Goal: Task Accomplishment & Management: Use online tool/utility

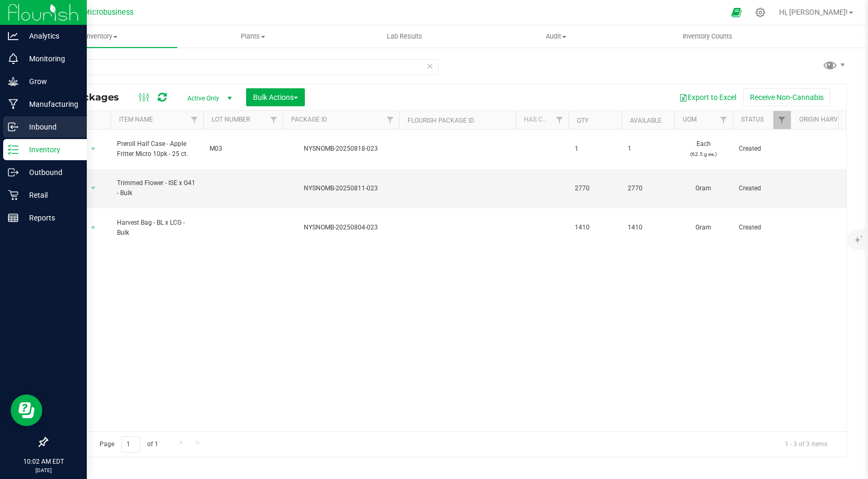
click at [35, 129] on p "Inbound" at bounding box center [51, 127] width 64 height 13
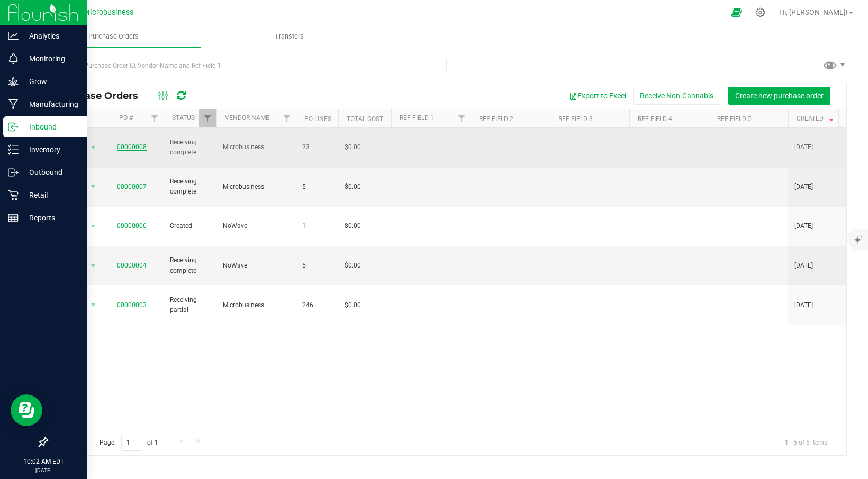
click at [140, 143] on link "00000008" at bounding box center [132, 146] width 30 height 7
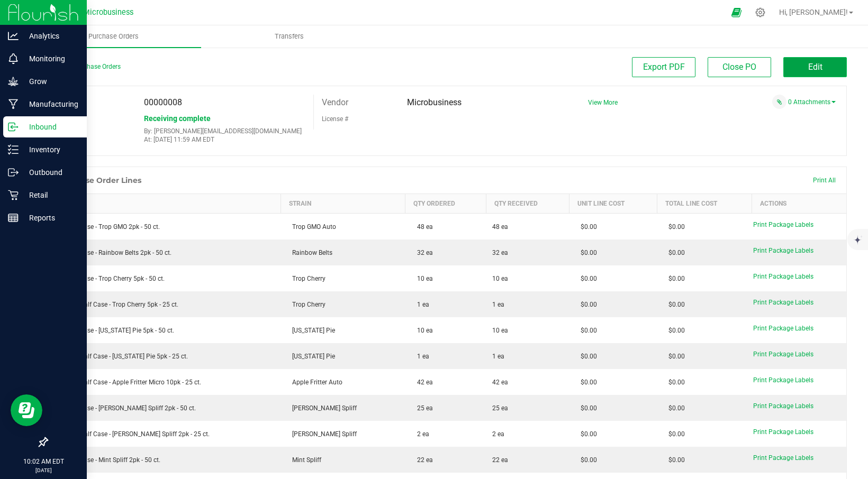
click at [810, 65] on span "Edit" at bounding box center [815, 67] width 14 height 10
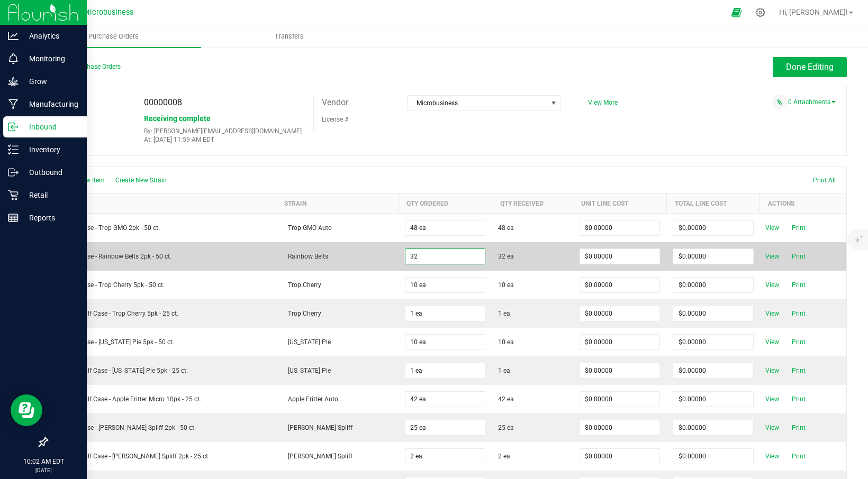
click at [405, 258] on input "32" at bounding box center [445, 256] width 80 height 15
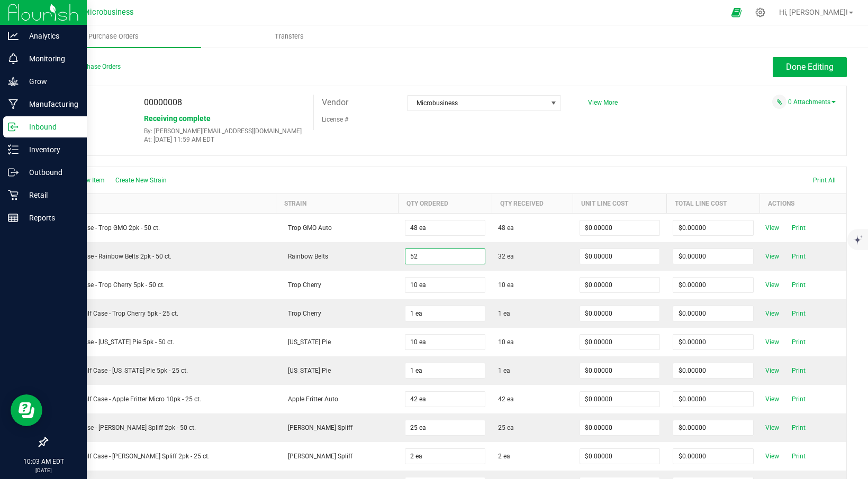
type input "52 ea"
click at [544, 178] on div "Create New Item Create New Strain Print All" at bounding box center [446, 180] width 799 height 26
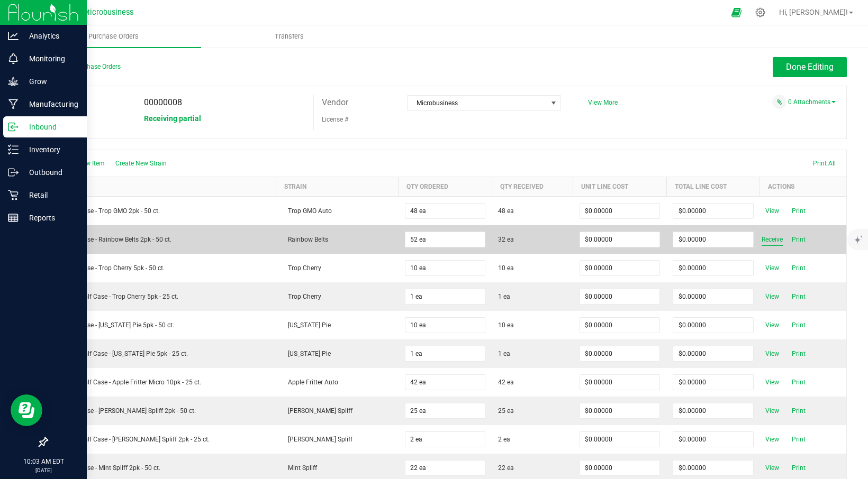
click at [762, 241] on span "Receive" at bounding box center [772, 239] width 21 height 13
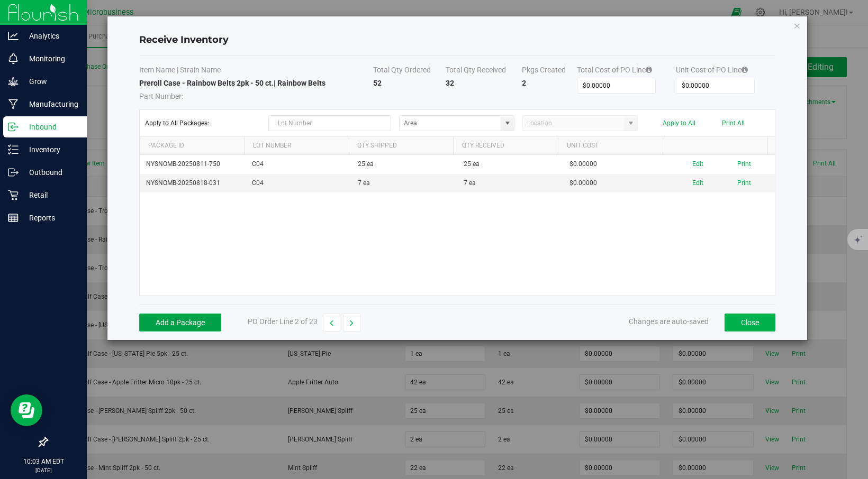
click at [183, 325] on button "Add a Package" at bounding box center [180, 323] width 82 height 18
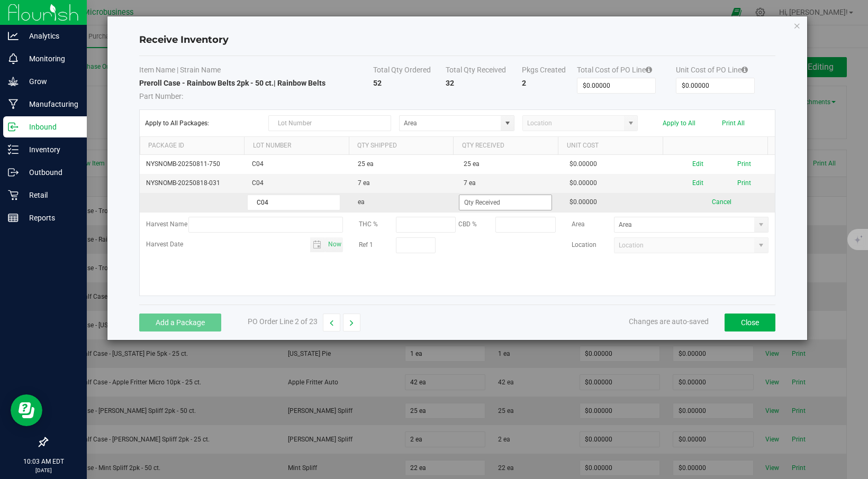
type input "C04"
click at [469, 203] on input at bounding box center [505, 202] width 92 height 15
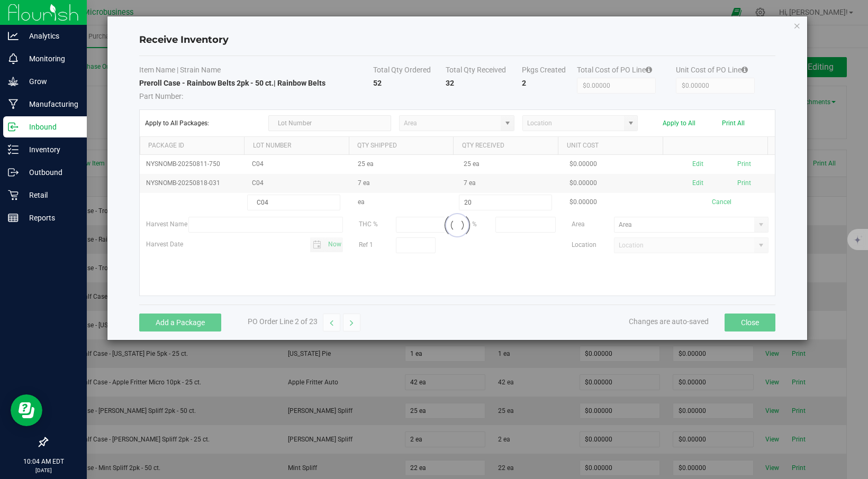
type input "20 ea"
click at [460, 273] on kendo-grid-list "NYSNOMB-20250811-750 C04 25 ea 25 ea $0.00000 Edit Print NYSNOMB-20250818-031 C…" at bounding box center [457, 225] width 635 height 141
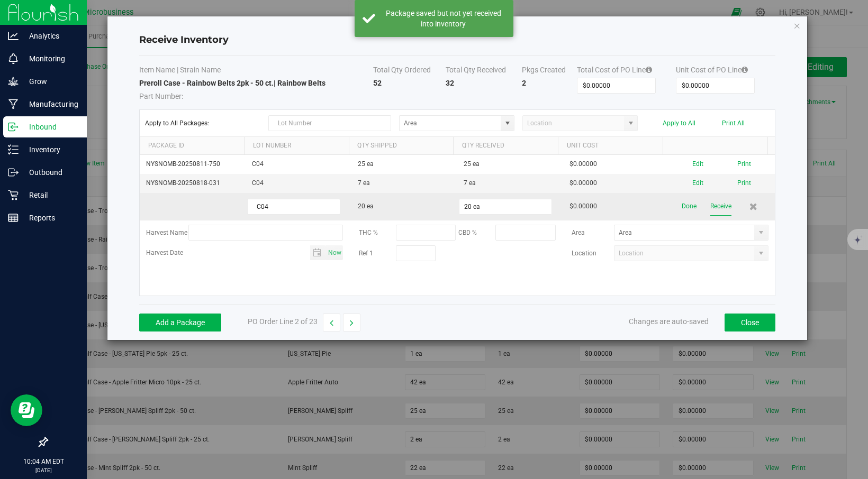
click at [710, 203] on button "Receive" at bounding box center [720, 206] width 21 height 19
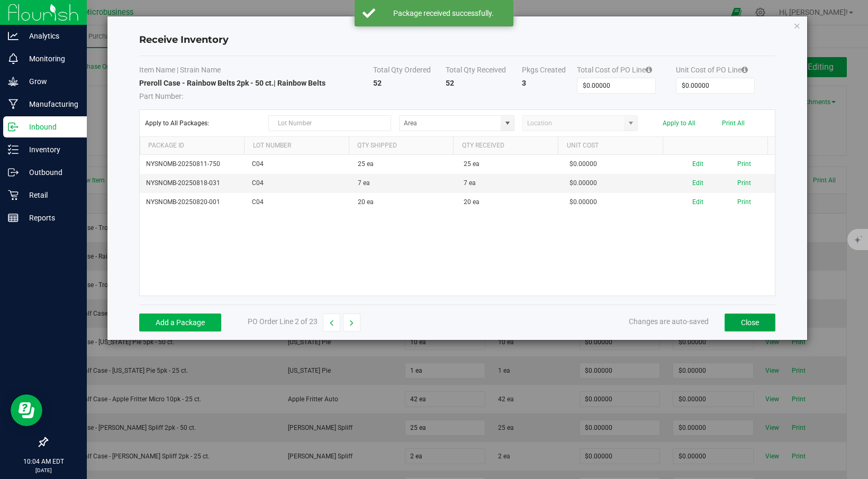
click at [753, 323] on button "Close" at bounding box center [750, 323] width 51 height 18
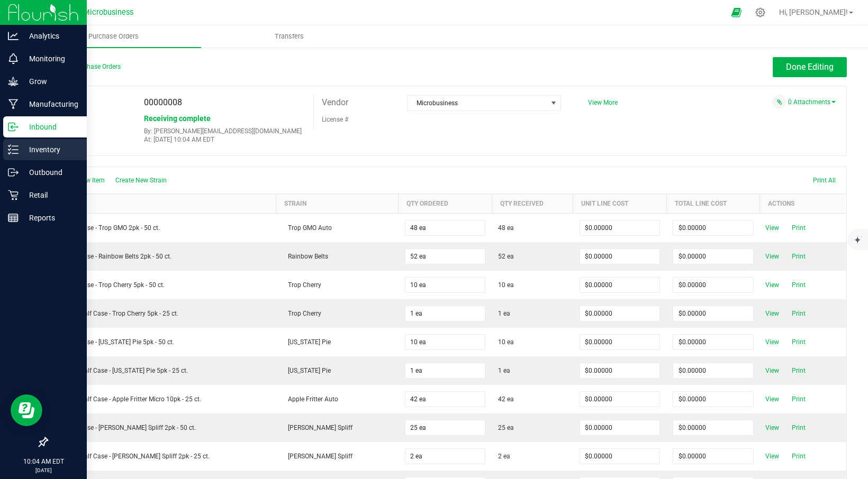
click at [43, 150] on p "Inventory" at bounding box center [51, 149] width 64 height 13
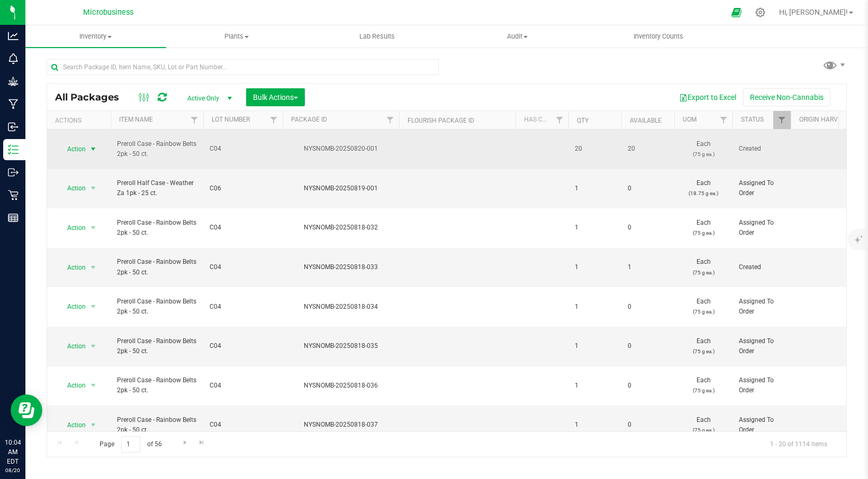
click at [90, 145] on span "select" at bounding box center [93, 149] width 8 height 8
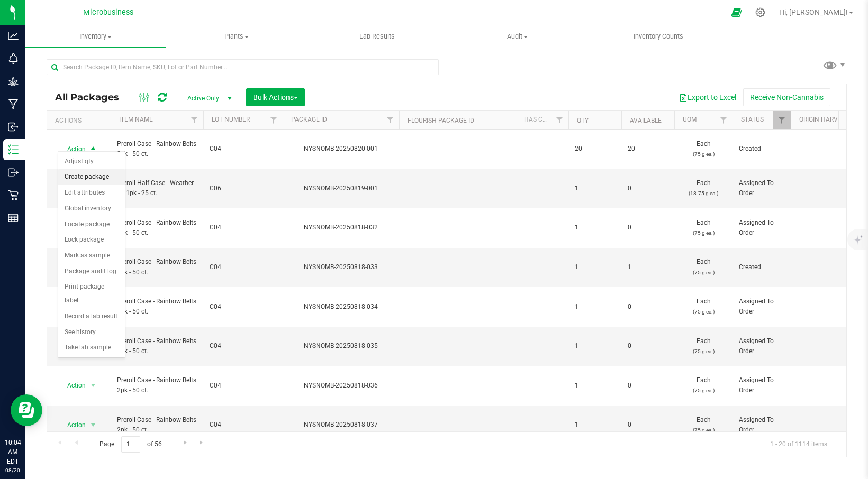
click at [95, 179] on li "Create package" at bounding box center [91, 177] width 67 height 16
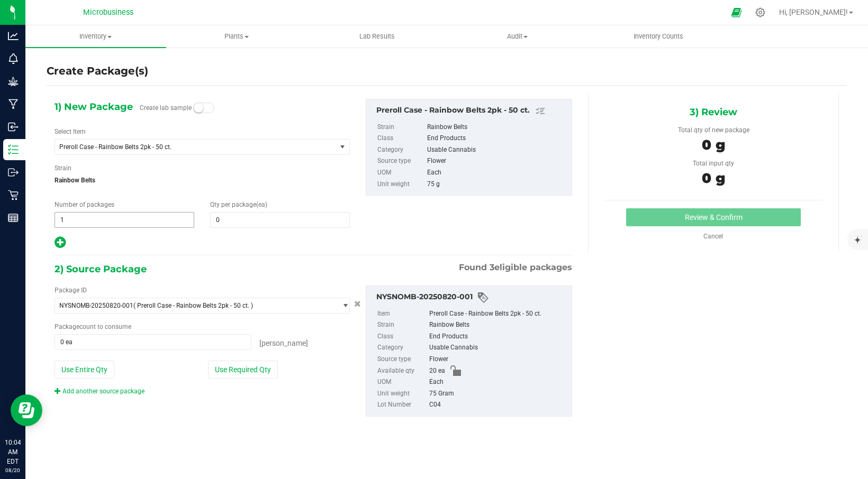
click at [83, 219] on span "1 1" at bounding box center [125, 220] width 140 height 16
type input "20"
click at [237, 226] on span at bounding box center [280, 220] width 140 height 16
type input "1"
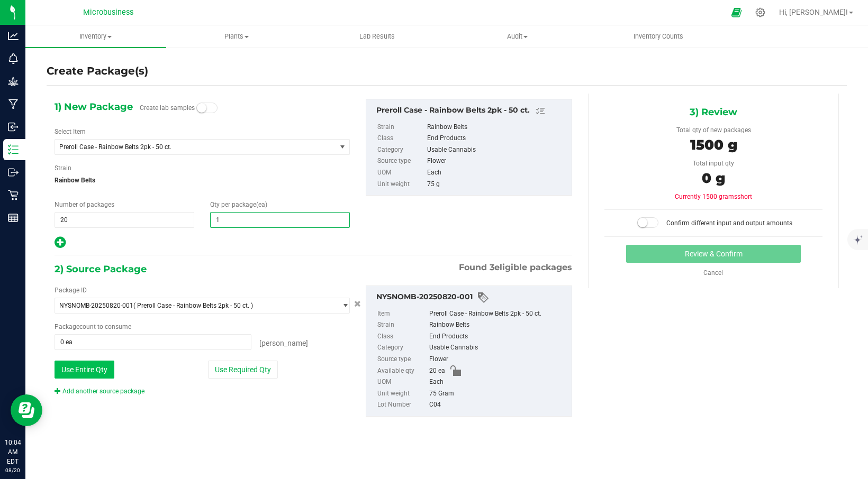
type input "1"
click at [89, 372] on button "Use Entire Qty" at bounding box center [85, 370] width 60 height 18
type input "20 ea"
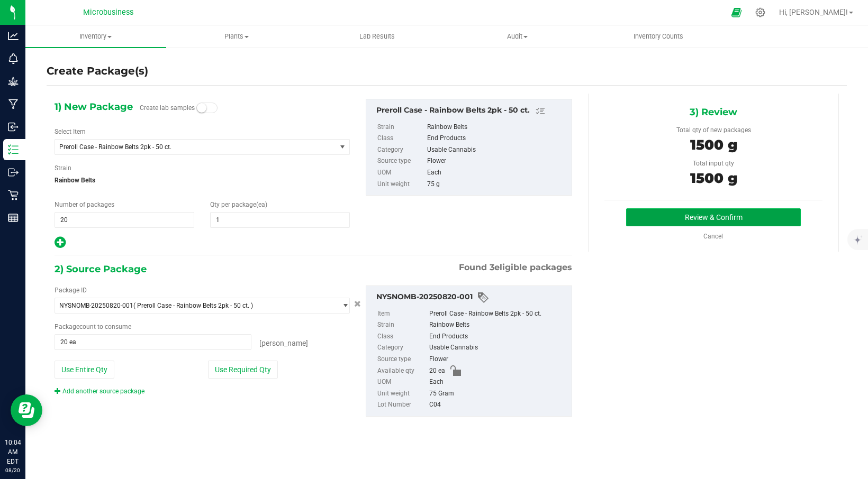
click at [700, 215] on button "Review & Confirm" at bounding box center [713, 218] width 175 height 18
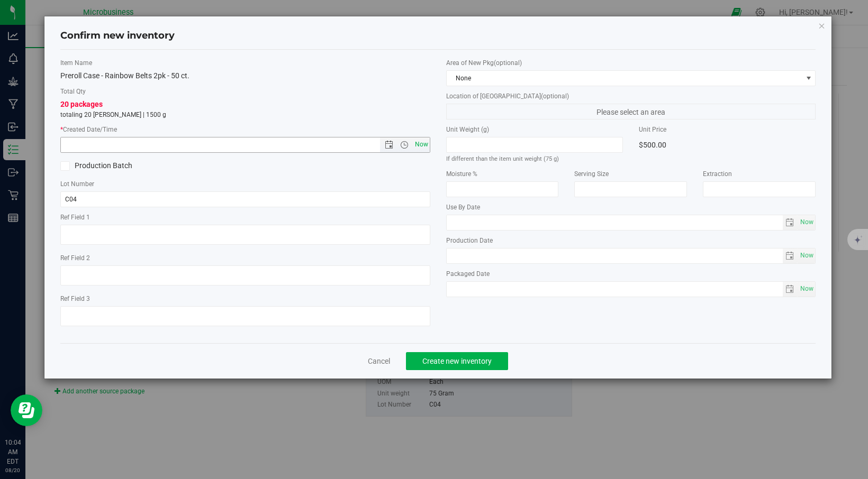
click at [423, 143] on span "Now" at bounding box center [421, 144] width 18 height 15
type input "[DATE] 10:04 AM"
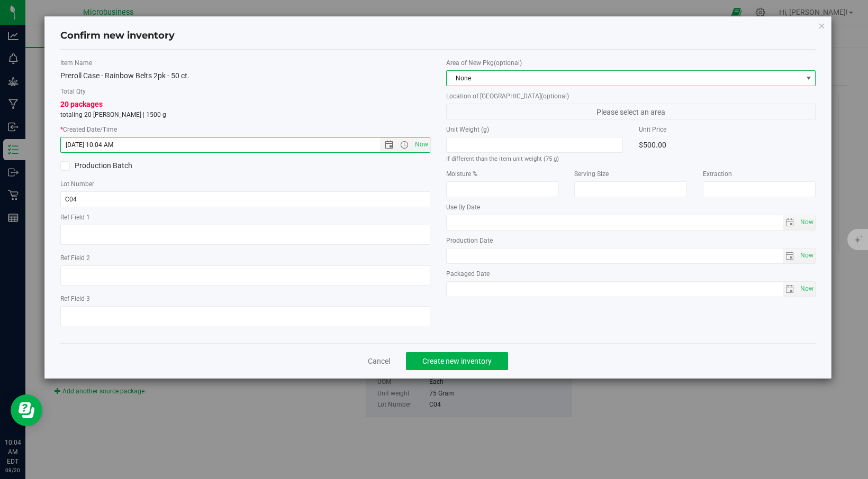
click at [804, 80] on span at bounding box center [808, 78] width 8 height 8
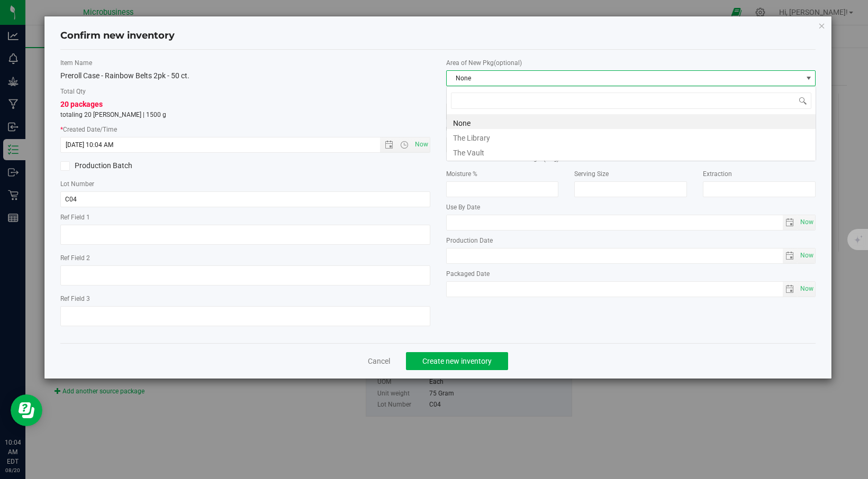
scroll to position [16, 370]
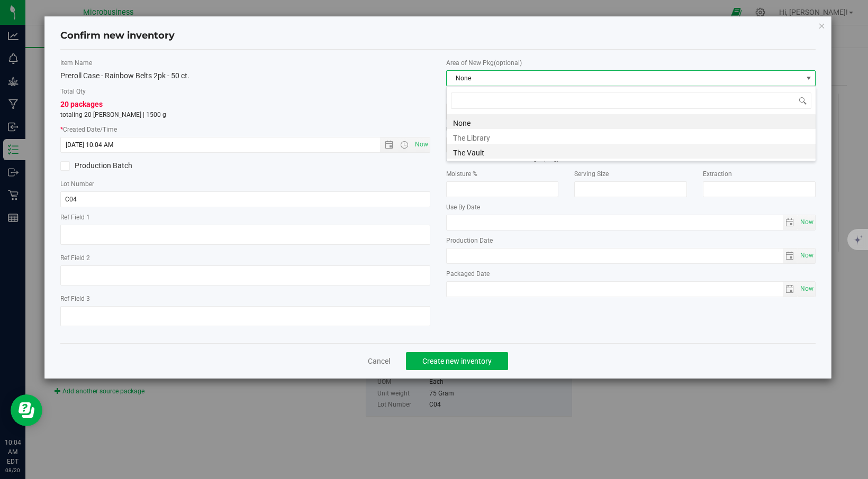
click at [509, 156] on li "The Vault" at bounding box center [631, 151] width 369 height 15
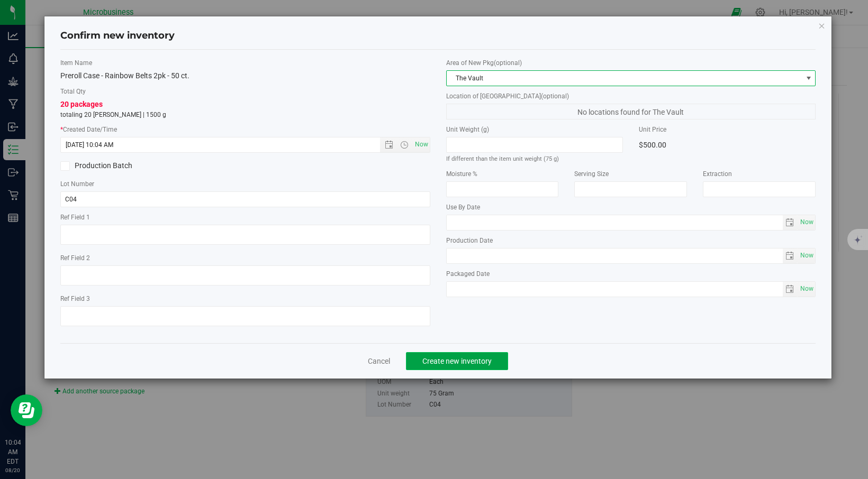
click at [458, 358] on span "Create new inventory" at bounding box center [456, 361] width 69 height 8
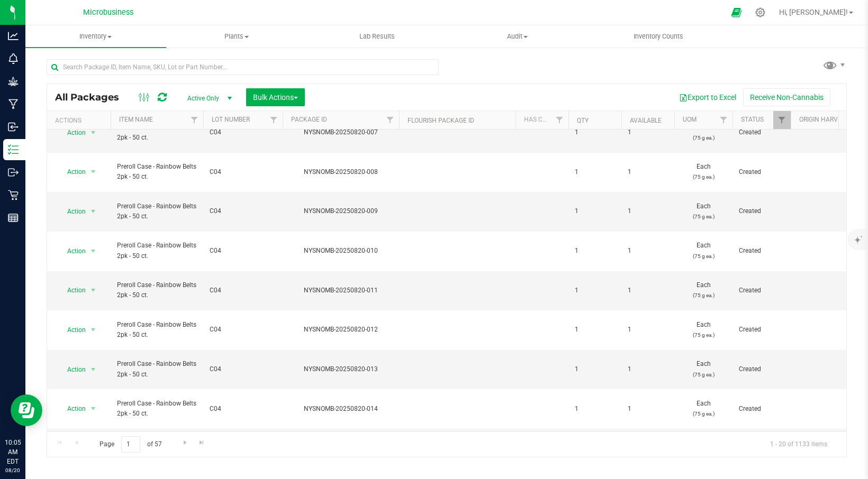
scroll to position [292, 0]
click at [184, 445] on span "Go to the next page" at bounding box center [185, 443] width 8 height 8
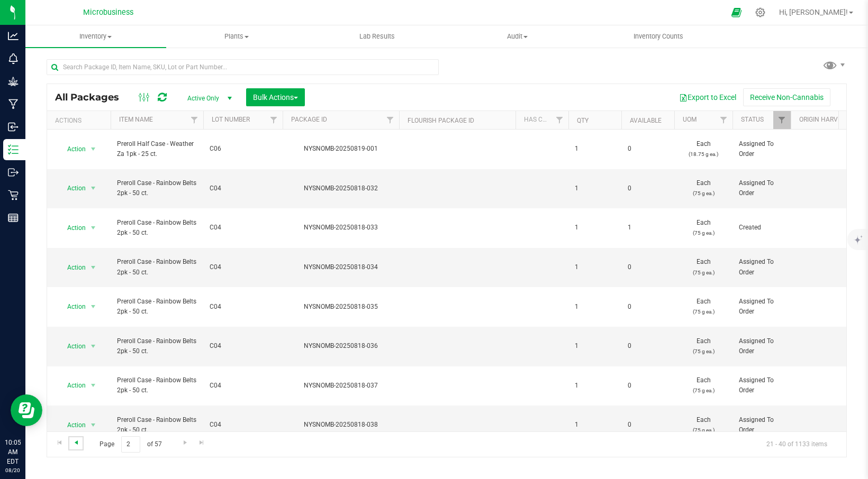
click at [76, 445] on span "Go to the previous page" at bounding box center [76, 443] width 8 height 8
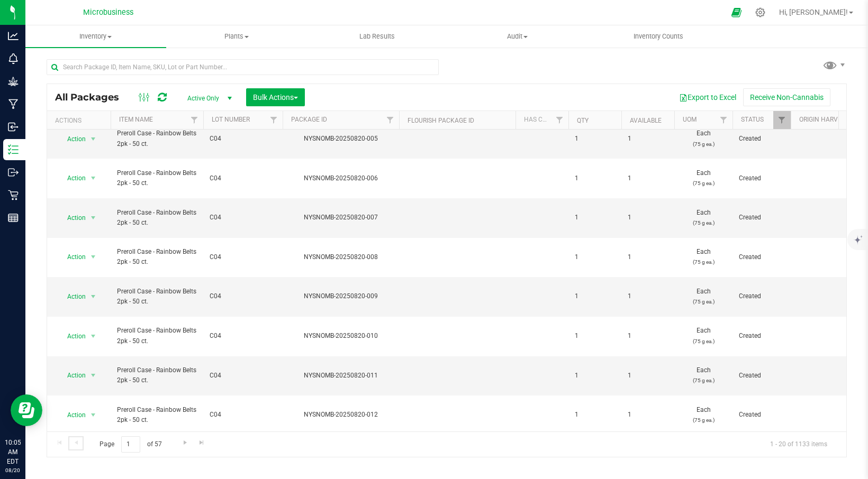
scroll to position [62, 0]
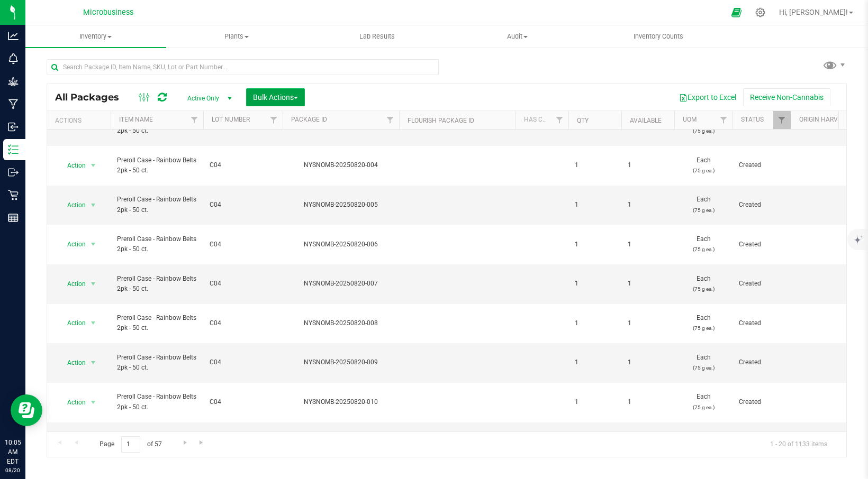
click at [295, 102] on button "Bulk Actions" at bounding box center [275, 97] width 59 height 18
click at [269, 222] on span "Print package labels" at bounding box center [284, 218] width 64 height 8
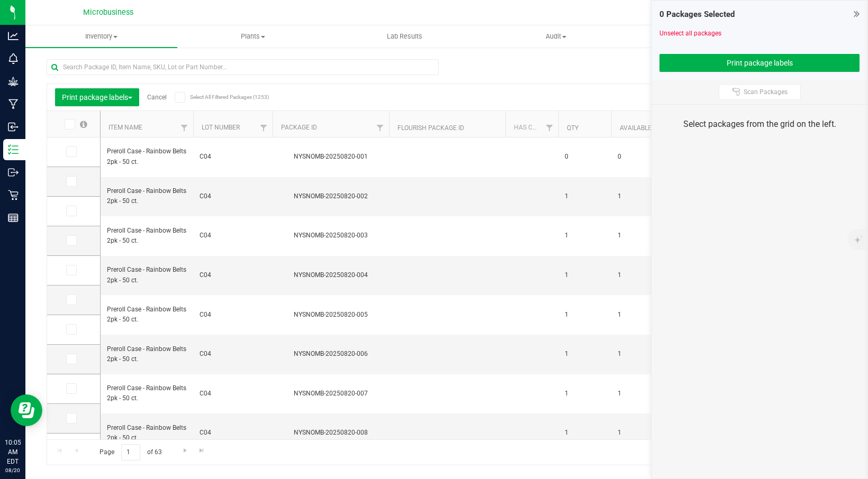
click at [69, 124] on icon at bounding box center [69, 124] width 7 height 0
click at [0, 0] on input "checkbox" at bounding box center [0, 0] width 0 height 0
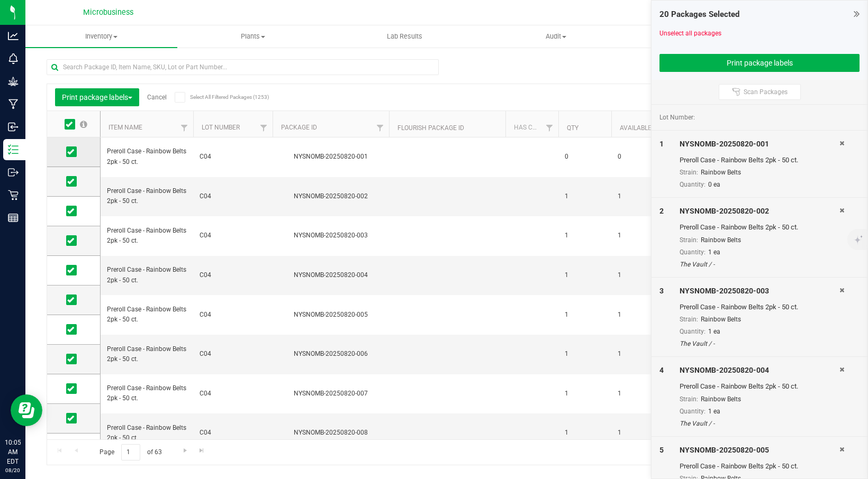
click at [71, 152] on icon at bounding box center [70, 152] width 7 height 0
click at [0, 0] on input "checkbox" at bounding box center [0, 0] width 0 height 0
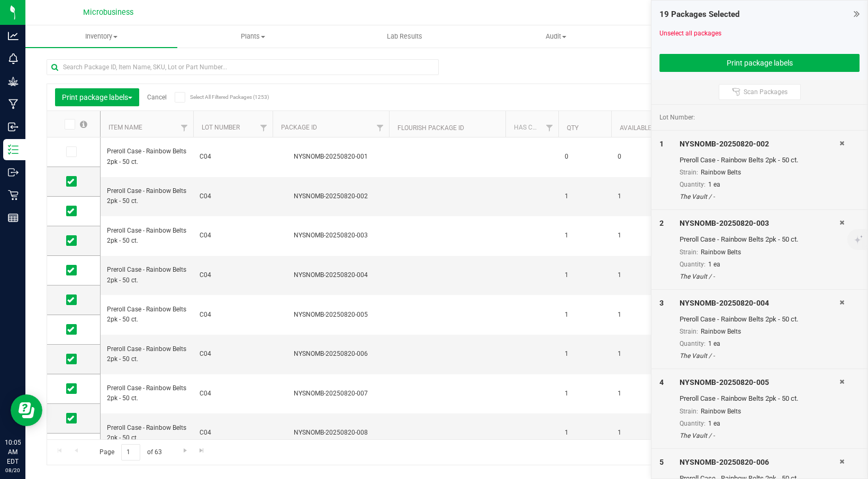
scroll to position [290, 0]
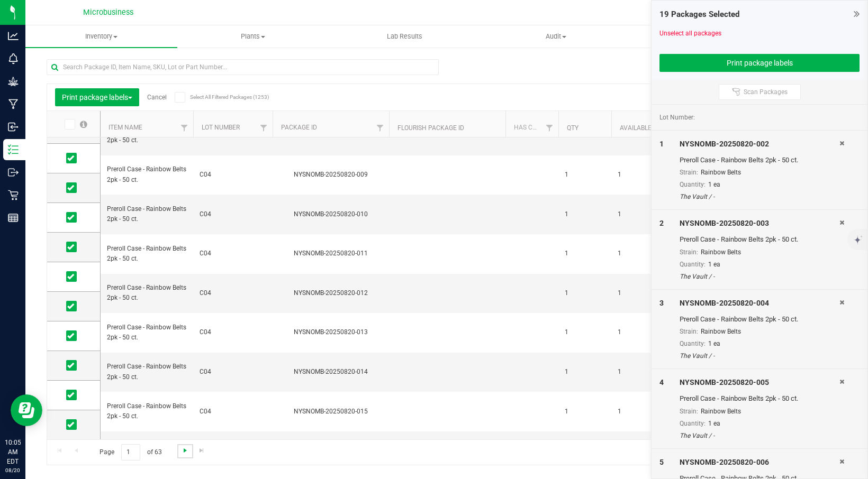
click at [183, 451] on span "Go to the next page" at bounding box center [185, 451] width 8 height 8
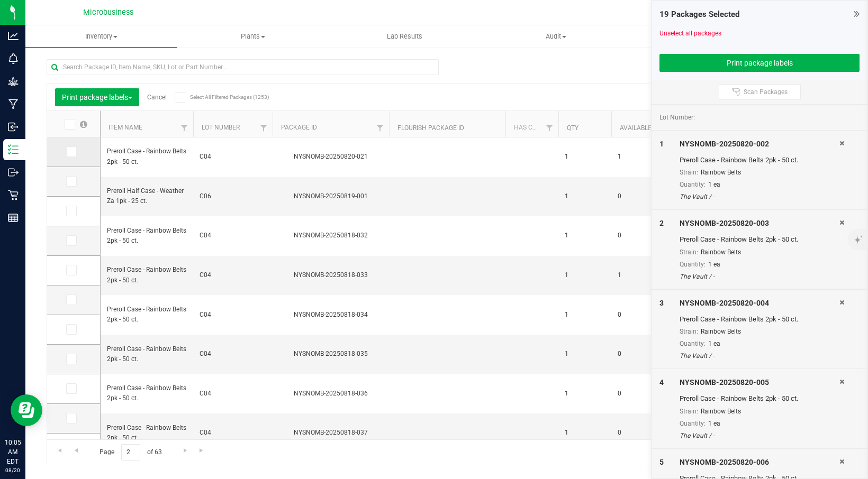
click at [71, 152] on icon at bounding box center [70, 152] width 7 height 0
click at [0, 0] on input "checkbox" at bounding box center [0, 0] width 0 height 0
click at [753, 60] on button "Print package labels" at bounding box center [759, 63] width 200 height 18
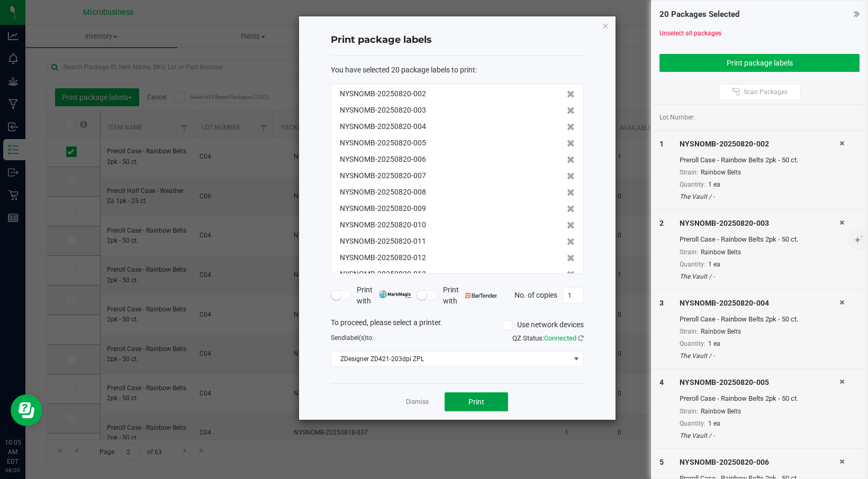
click at [474, 402] on span "Print" at bounding box center [476, 402] width 16 height 8
click at [605, 25] on icon "button" at bounding box center [605, 25] width 7 height 13
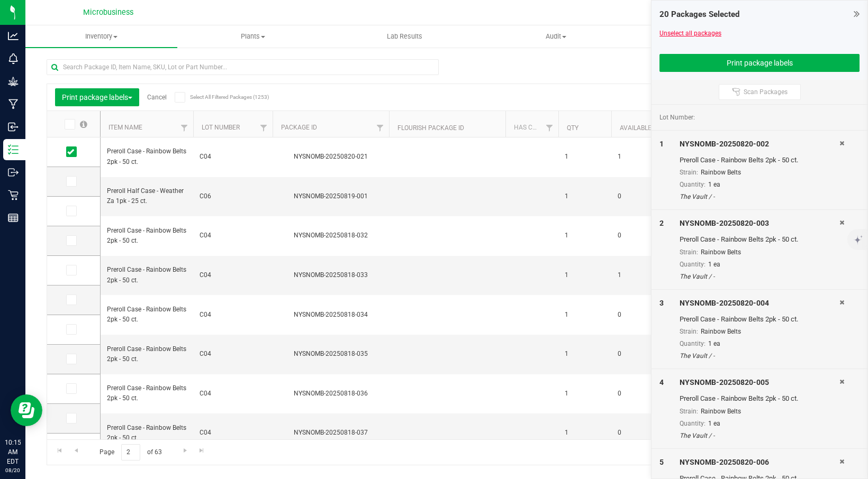
click at [699, 32] on link "Unselect all packages" at bounding box center [690, 33] width 62 height 7
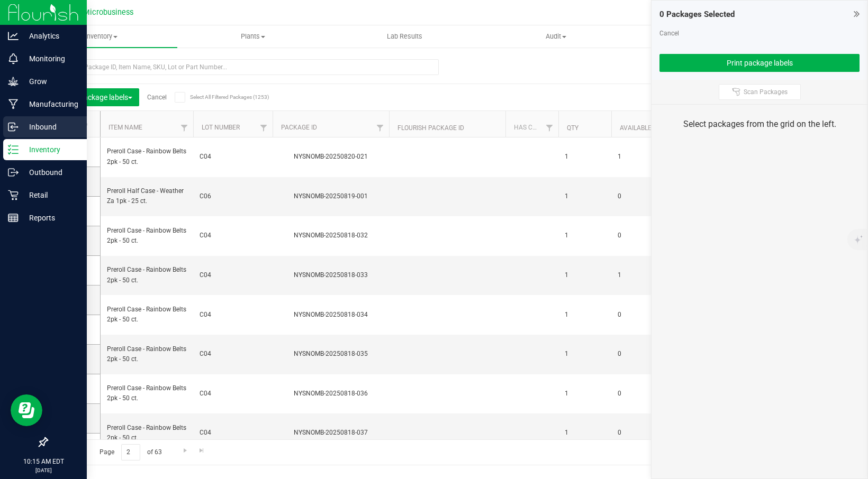
click at [45, 128] on p "Inbound" at bounding box center [51, 127] width 64 height 13
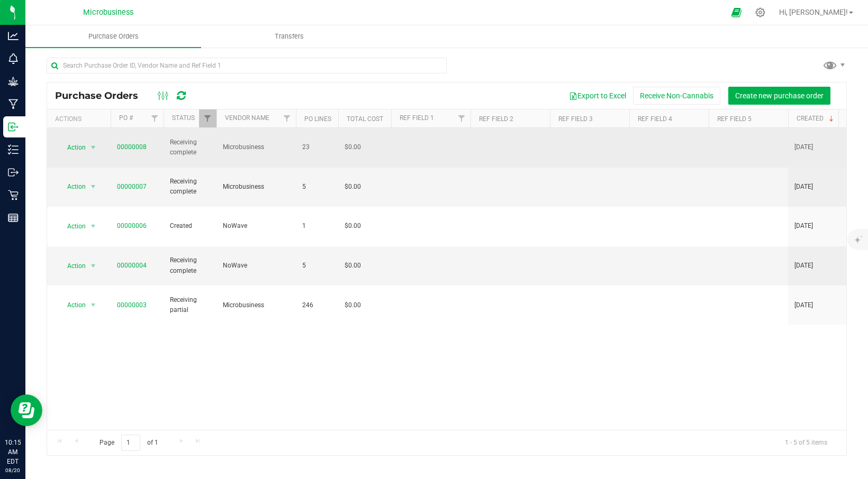
click at [125, 147] on span "00000008" at bounding box center [132, 147] width 30 height 10
click at [129, 143] on link "00000008" at bounding box center [132, 146] width 30 height 7
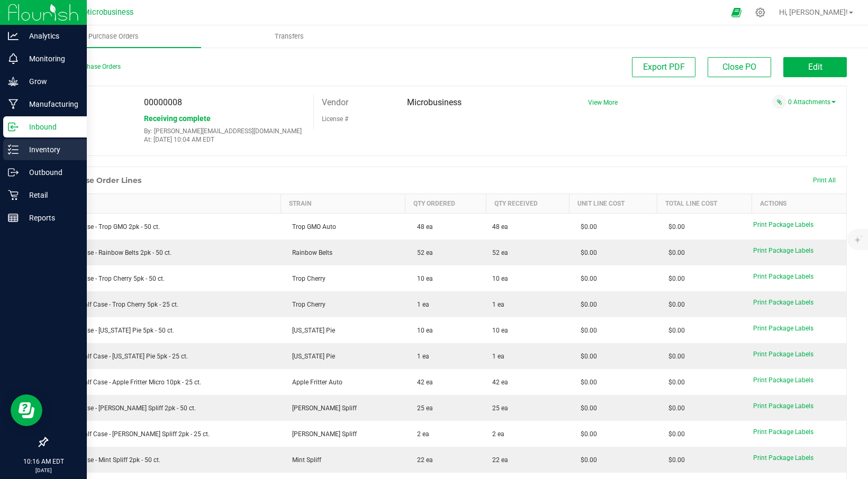
click at [47, 150] on p "Inventory" at bounding box center [51, 149] width 64 height 13
